Goal: Find specific page/section

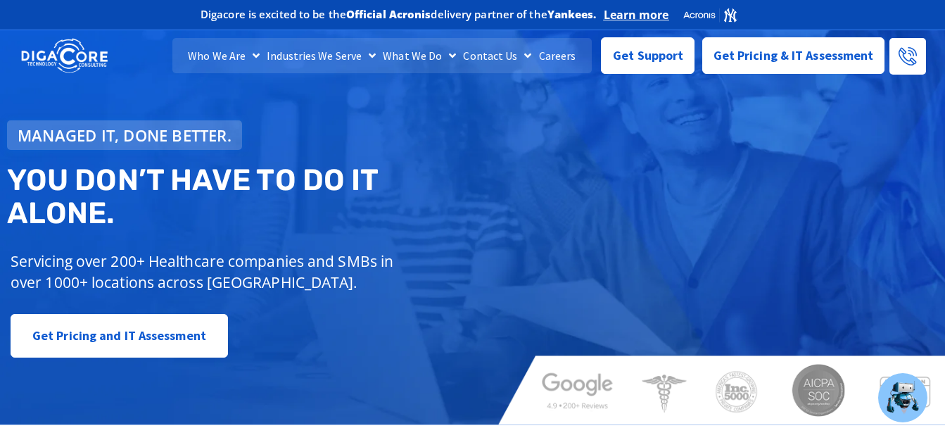
click at [556, 58] on link "Careers" at bounding box center [558, 55] width 44 height 35
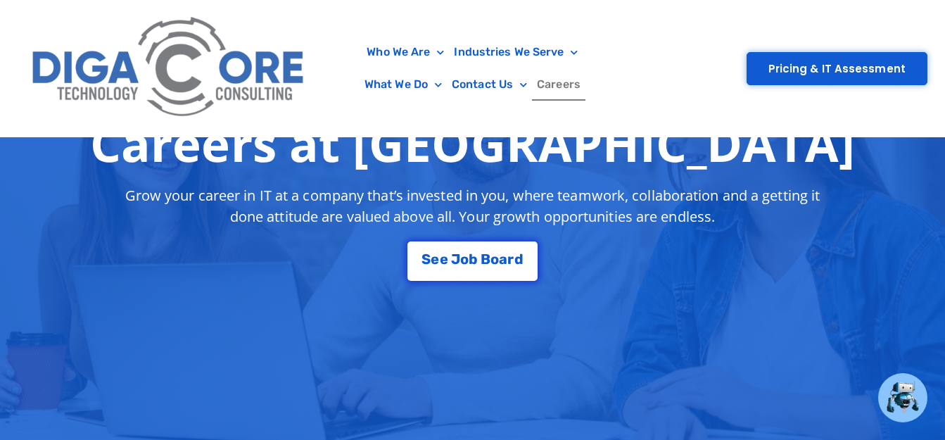
scroll to position [282, 0]
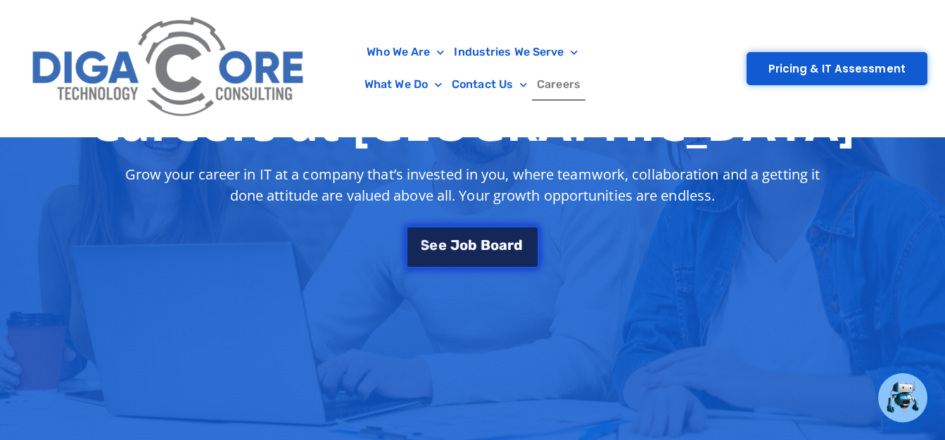
click at [448, 234] on link "S e e J o b B o a r d" at bounding box center [472, 246] width 132 height 42
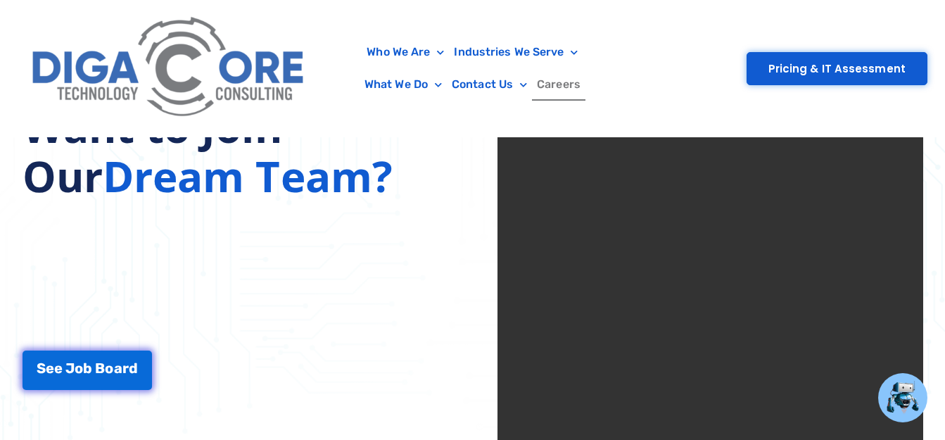
scroll to position [2505, 0]
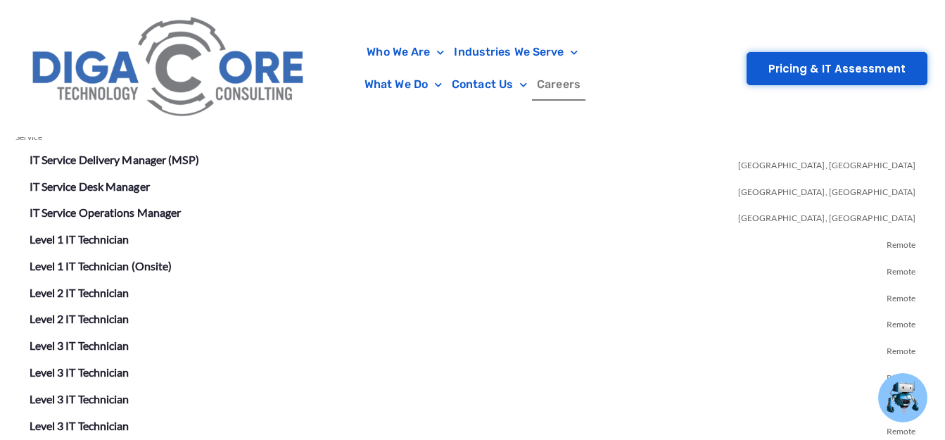
click at [368, 261] on li "Level 1 IT Technician (Onsite) Remote" at bounding box center [473, 267] width 887 height 23
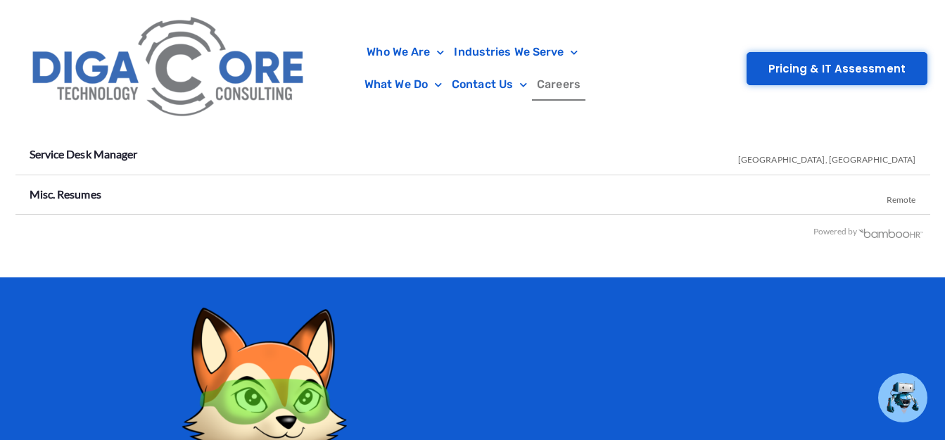
scroll to position [2857, 0]
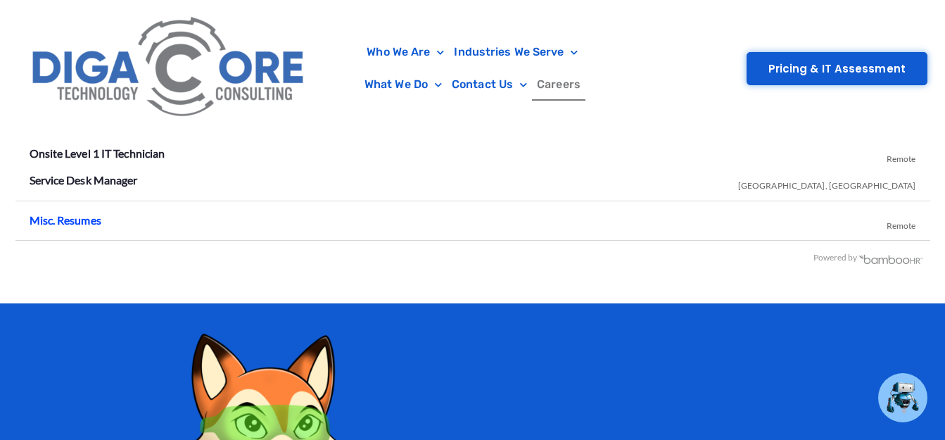
click at [54, 216] on link "Misc. Resumes" at bounding box center [66, 219] width 72 height 13
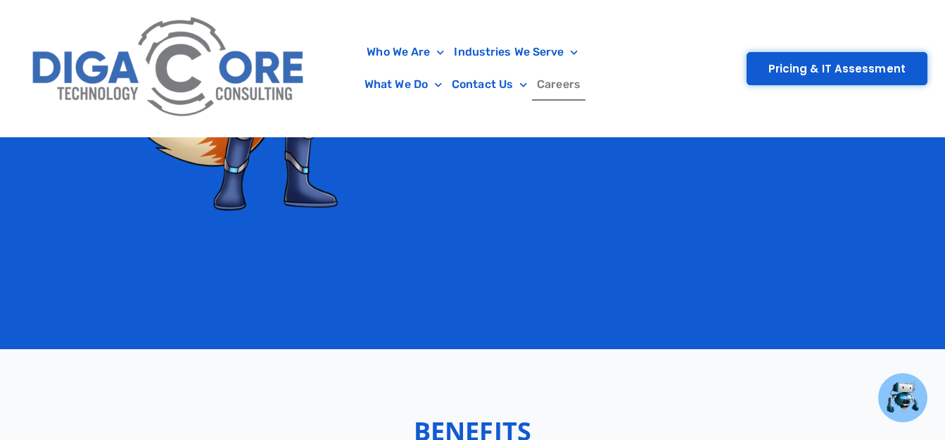
scroll to position [3344, 0]
